Goal: Information Seeking & Learning: Learn about a topic

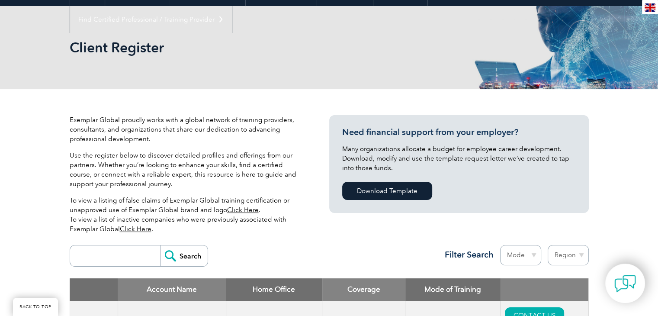
scroll to position [216, 0]
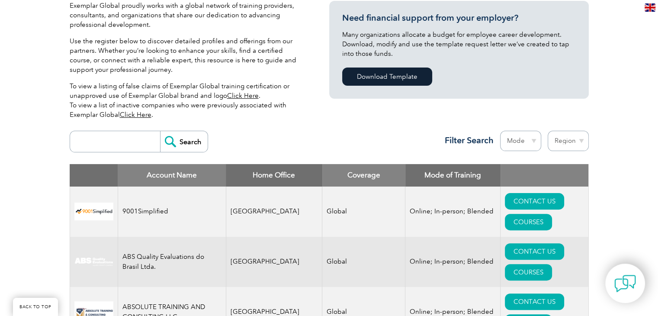
click at [126, 145] on input "search" at bounding box center [117, 141] width 86 height 21
type input "bluestar"
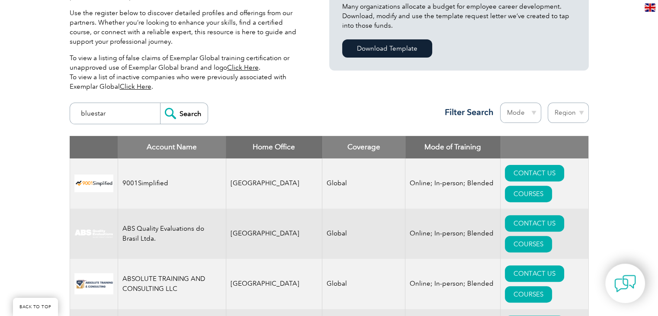
scroll to position [260, 0]
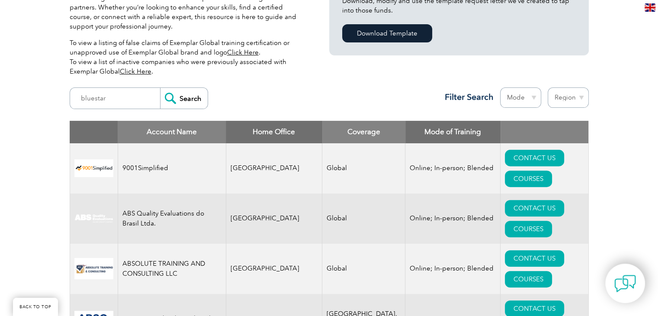
click at [187, 107] on input "Search" at bounding box center [184, 98] width 48 height 21
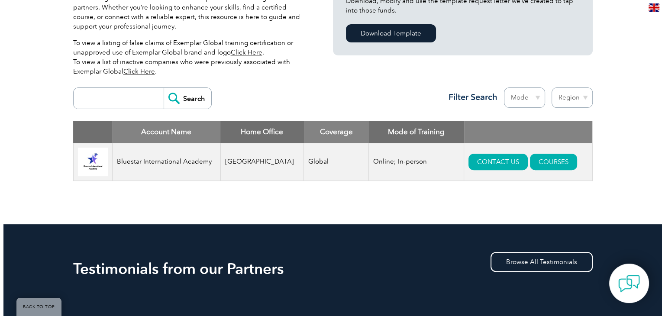
scroll to position [260, 0]
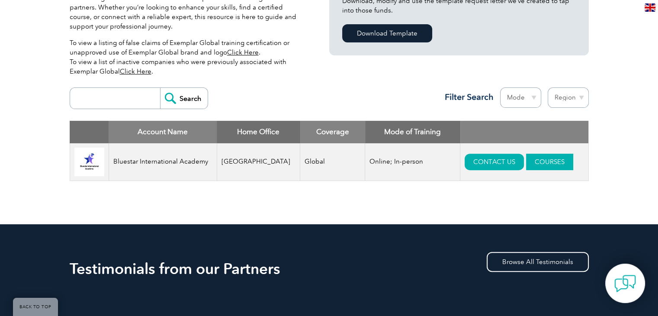
click at [526, 160] on link "COURSES" at bounding box center [549, 162] width 47 height 16
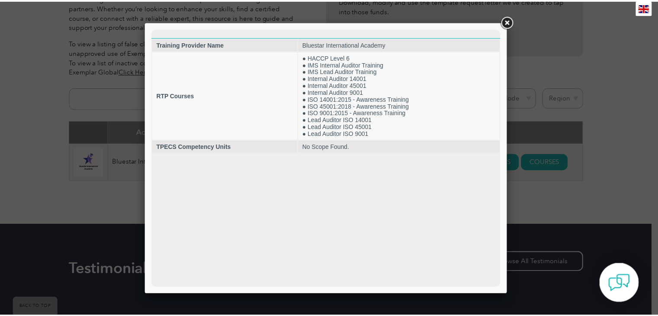
scroll to position [0, 0]
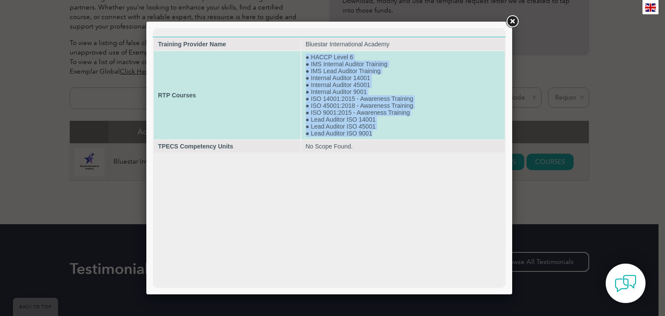
drag, startPoint x: 305, startPoint y: 57, endPoint x: 378, endPoint y: 137, distance: 108.8
click at [378, 137] on td "● HACCP Level 6 ● IMS Internal Auditor Training ● IMS Lead Auditor Training ● I…" at bounding box center [402, 95] width 203 height 88
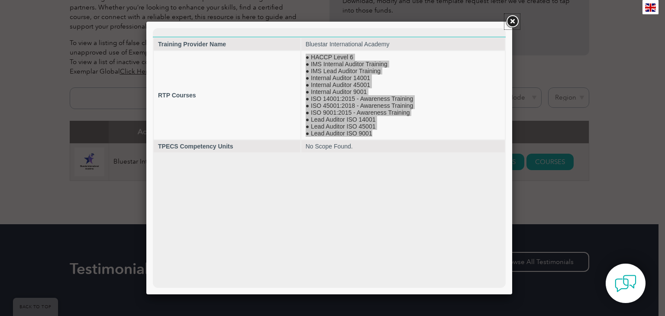
click at [509, 18] on link at bounding box center [512, 22] width 16 height 16
